Goal: Information Seeking & Learning: Learn about a topic

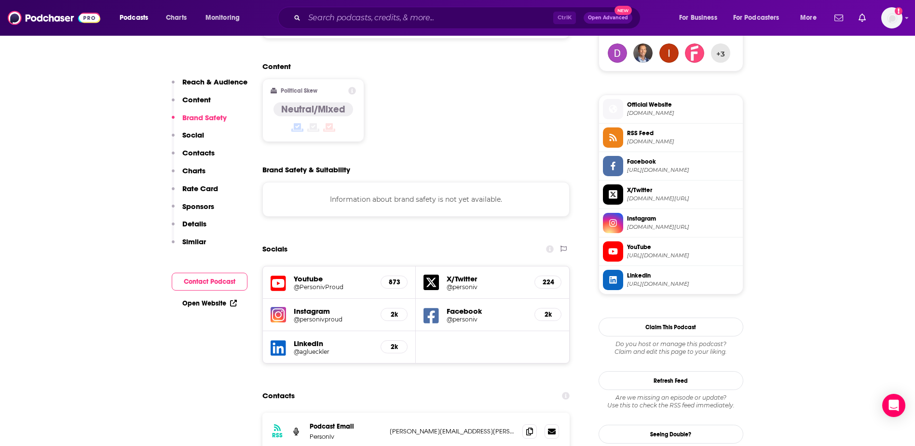
scroll to position [724, 0]
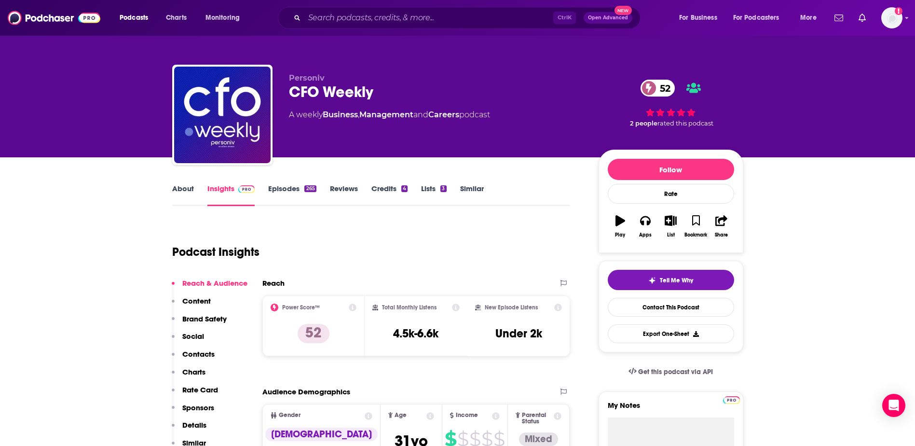
click at [176, 194] on link "About" at bounding box center [183, 195] width 22 height 22
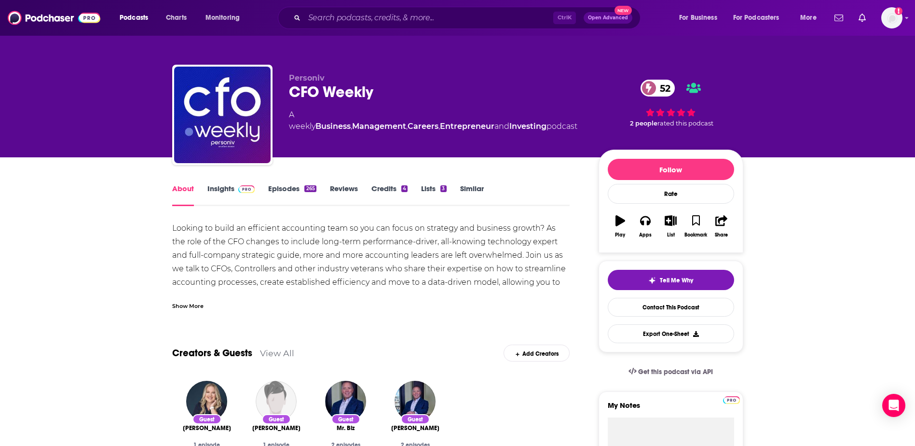
click at [188, 310] on div "Show More" at bounding box center [187, 305] width 31 height 9
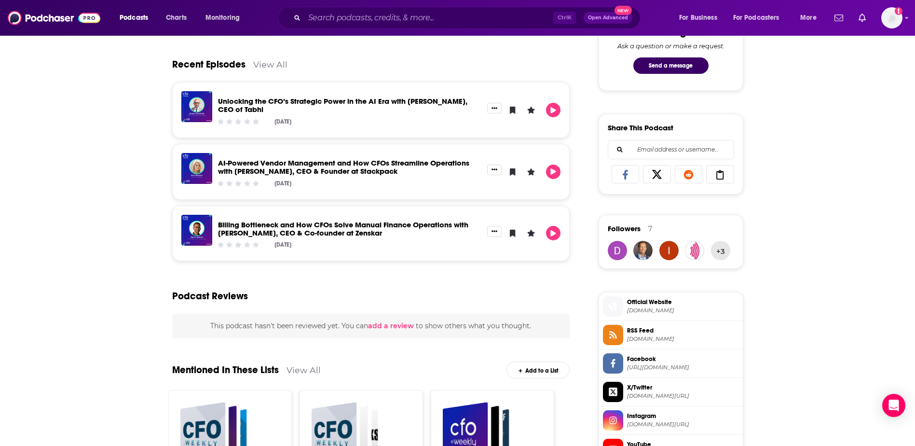
scroll to position [531, 0]
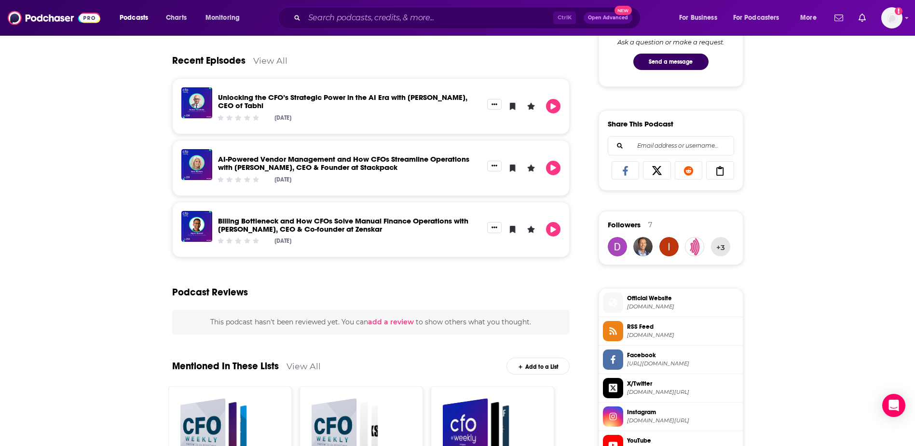
click at [633, 301] on span "Official Website" at bounding box center [683, 298] width 112 height 9
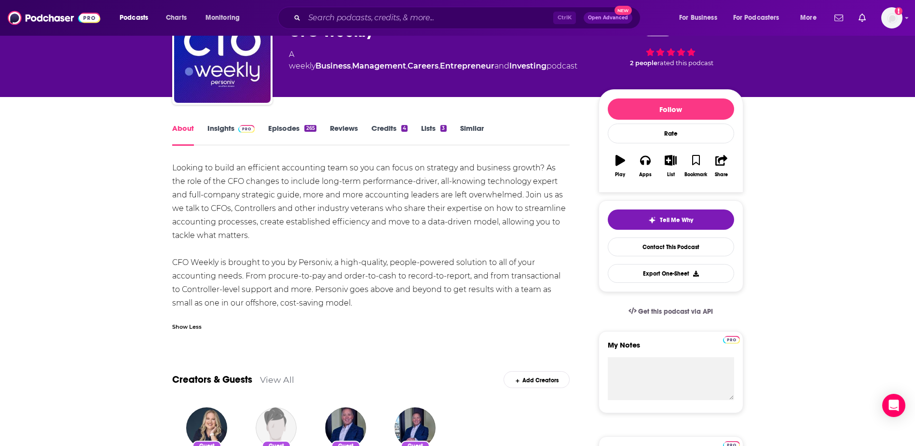
scroll to position [48, 0]
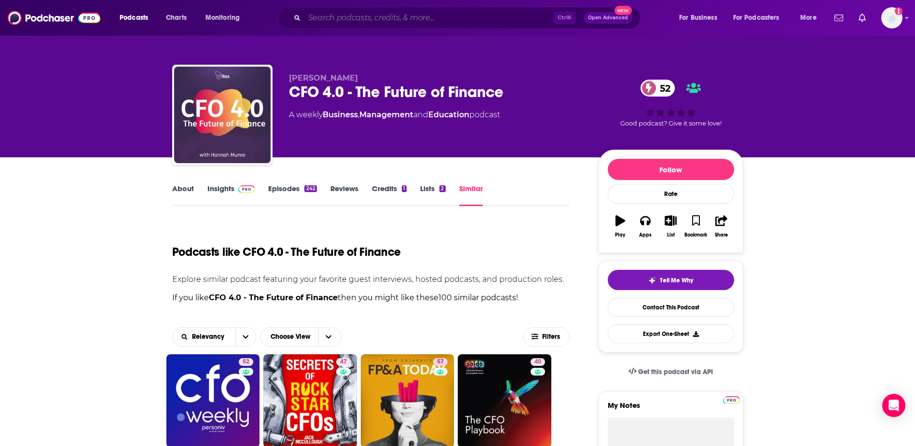
click at [351, 20] on input "Search podcasts, credits, & more..." at bounding box center [428, 17] width 249 height 15
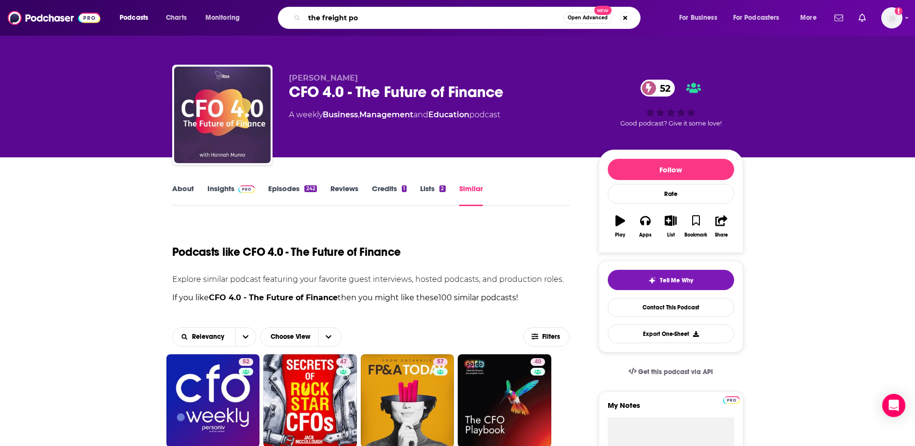
type input "the freight pod"
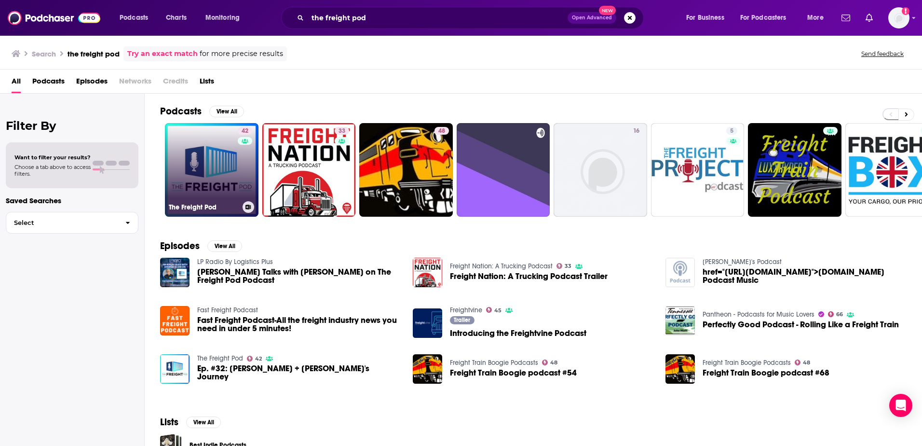
click at [228, 159] on link "42 The Freight Pod" at bounding box center [212, 170] width 94 height 94
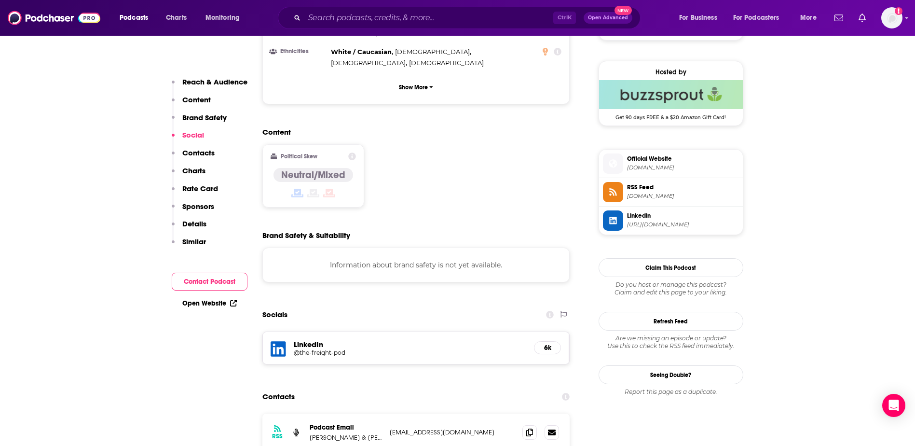
scroll to position [820, 0]
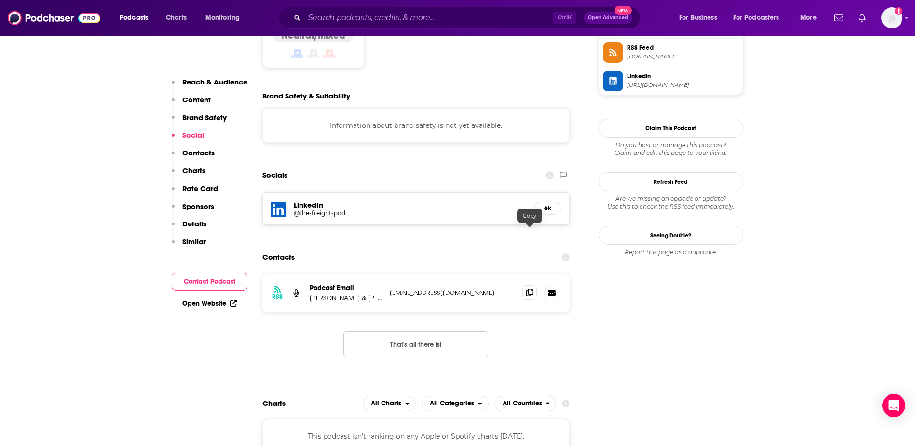
click at [529, 289] on icon at bounding box center [529, 293] width 7 height 8
click at [319, 13] on input "Search podcasts, credits, & more..." at bounding box center [428, 17] width 249 height 15
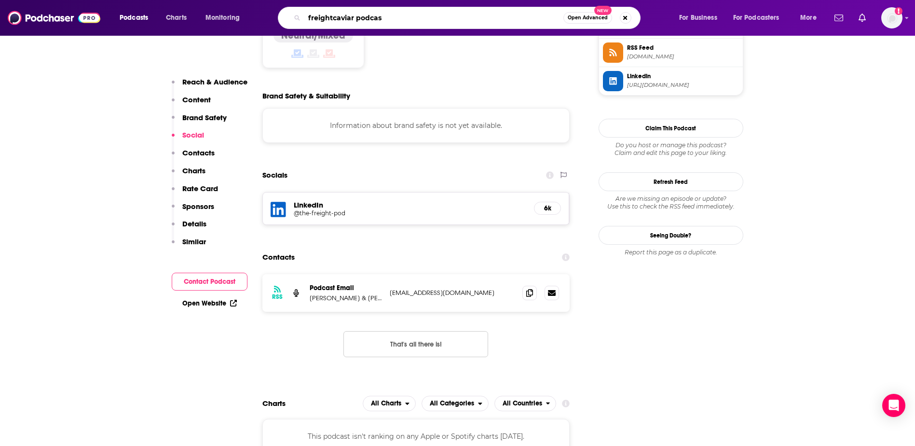
type input "freightcaviar podcast"
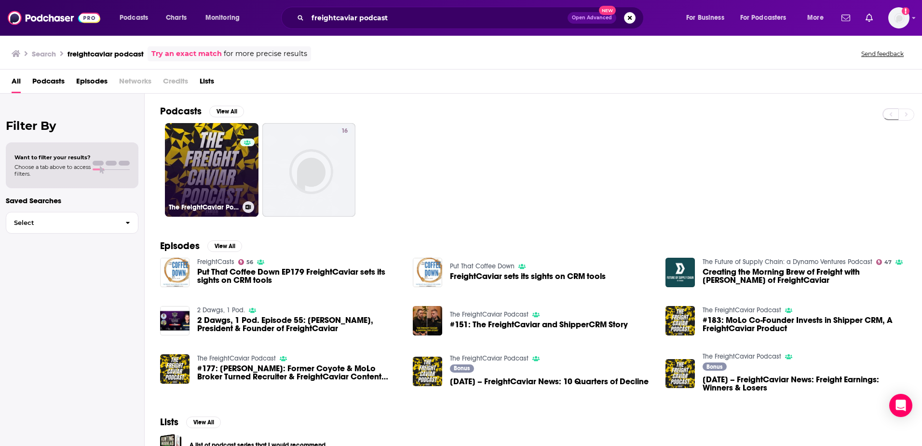
click at [229, 178] on link "0 The FreightCaviar Podcast" at bounding box center [212, 170] width 94 height 94
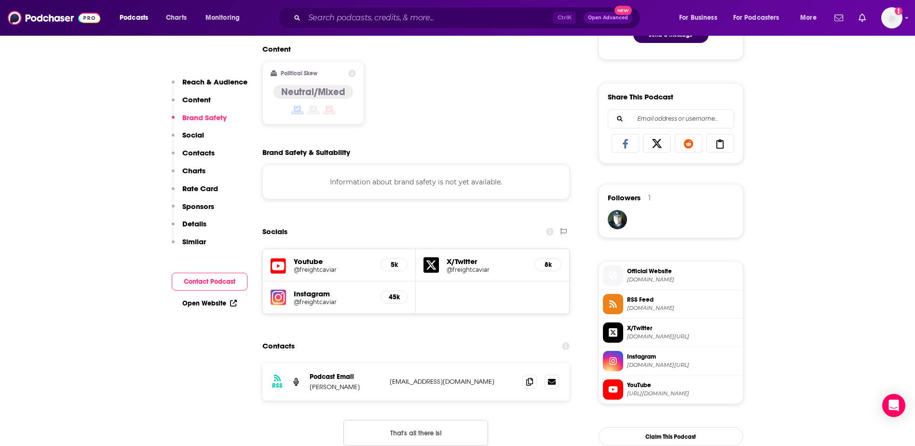
scroll to position [579, 0]
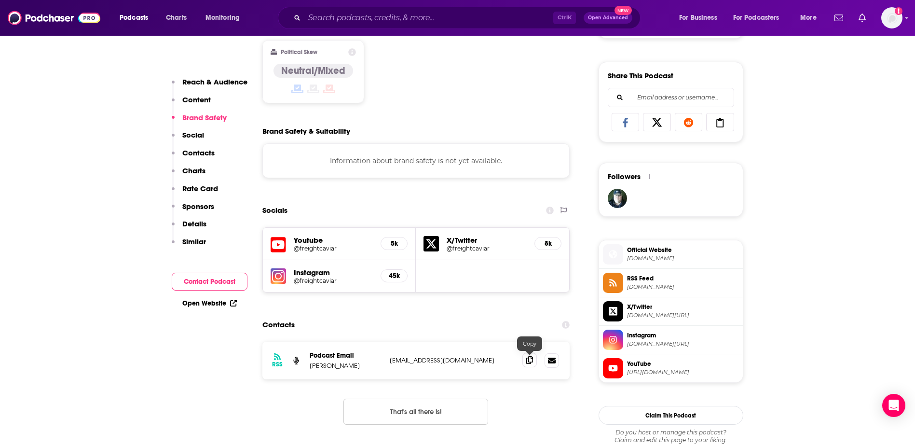
click at [530, 361] on icon at bounding box center [529, 360] width 7 height 8
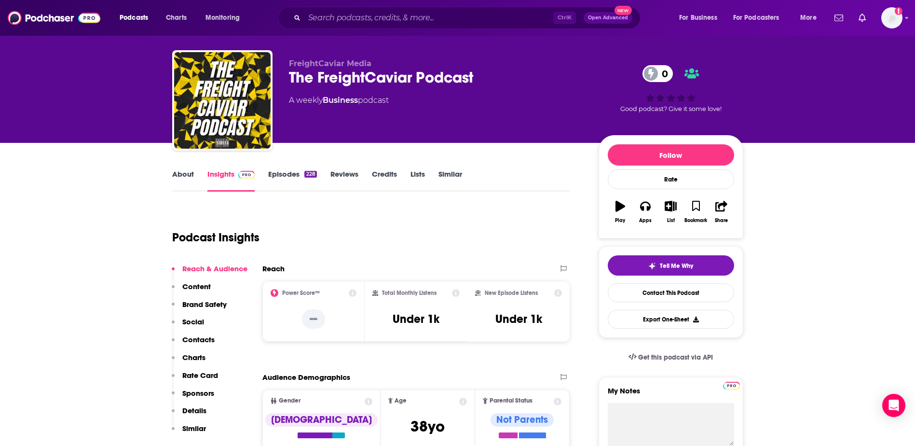
scroll to position [0, 0]
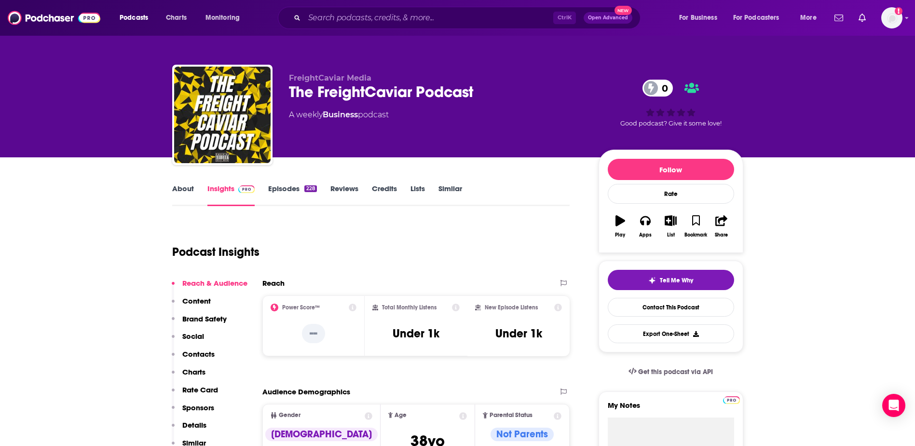
click at [178, 197] on link "About" at bounding box center [183, 195] width 22 height 22
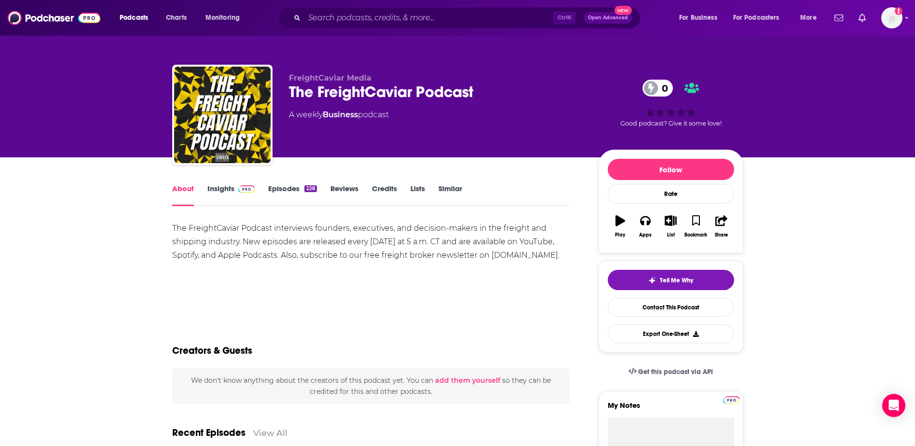
click at [287, 192] on link "Episodes 228" at bounding box center [292, 195] width 48 height 22
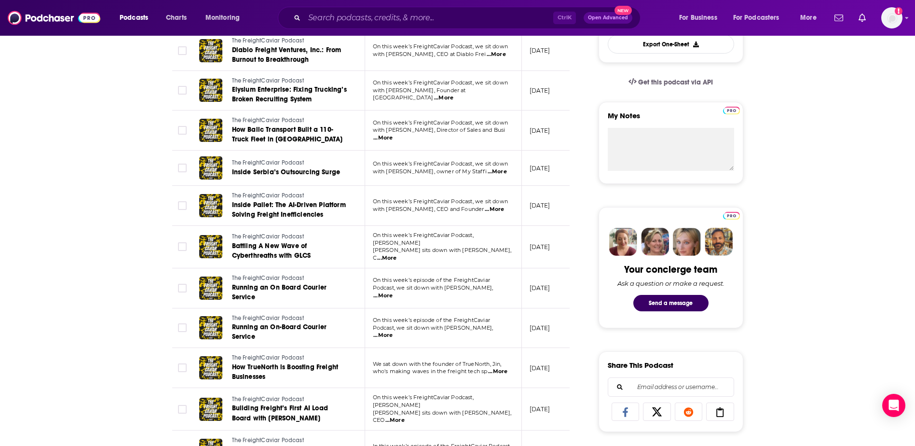
scroll to position [338, 0]
